Goal: Task Accomplishment & Management: Manage account settings

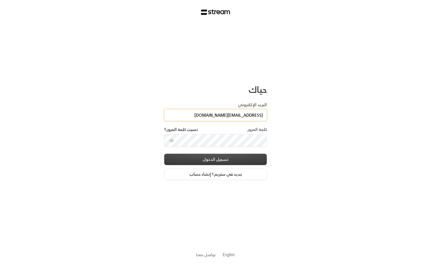
type input "[EMAIL_ADDRESS][DOMAIN_NAME]"
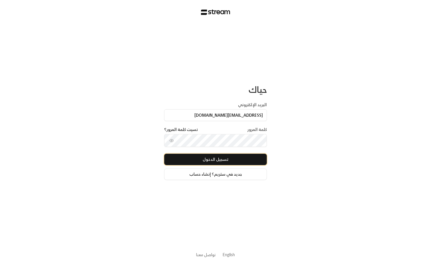
click at [222, 160] on button "تسجيل الدخول" at bounding box center [215, 159] width 103 height 11
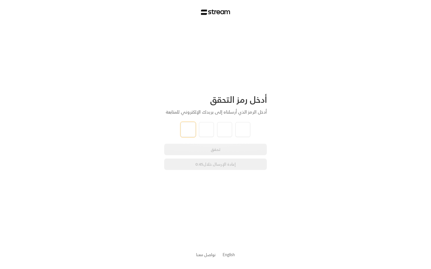
type input "6"
type input "8"
type input "3"
type input "2"
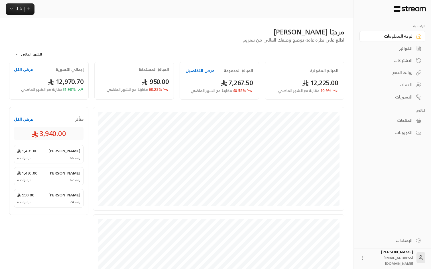
click at [165, 48] on div "**********" at bounding box center [176, 52] width 335 height 19
click at [395, 48] on div "الفواتير" at bounding box center [389, 49] width 46 height 6
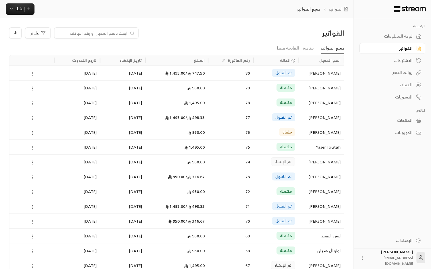
click at [265, 24] on div "الفواتير فلاتر جميع الفواتير متأخرة القادمة فقط اسم العميل الحالة رقم الفاتورة …" at bounding box center [176, 239] width 353 height 443
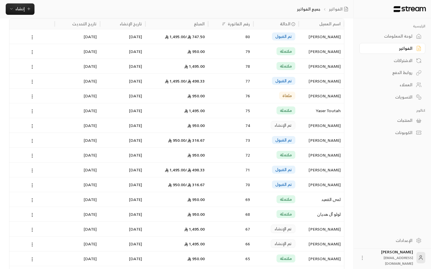
scroll to position [57, 0]
